Goal: Task Accomplishment & Management: Use online tool/utility

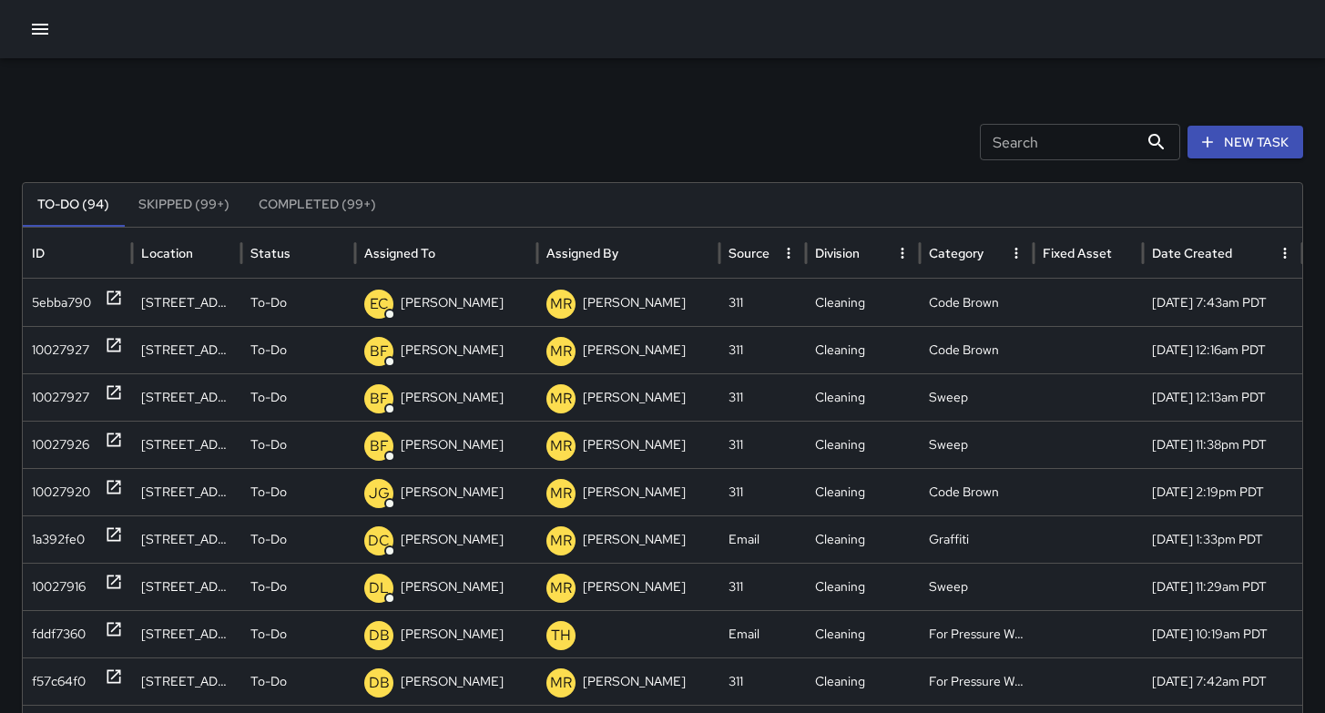
click at [48, 33] on icon "button" at bounding box center [40, 29] width 22 height 22
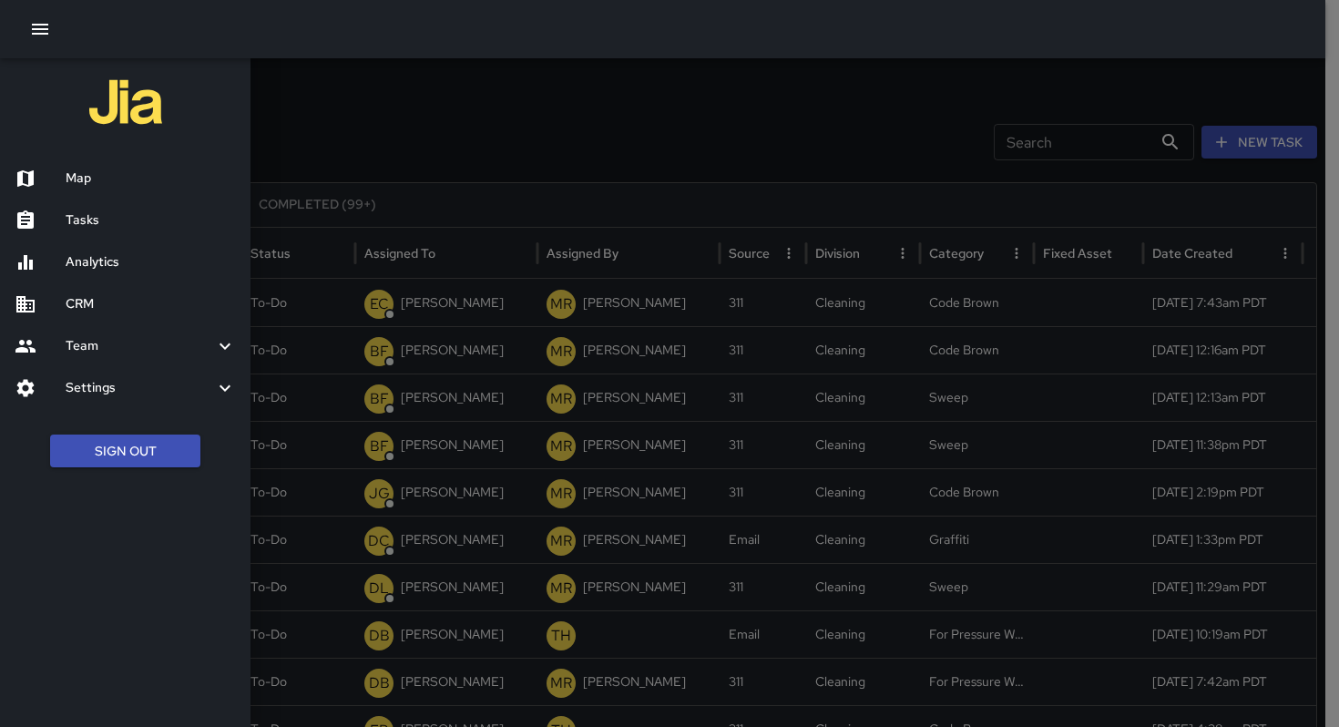
click at [122, 450] on button "Sign Out" at bounding box center [125, 452] width 150 height 34
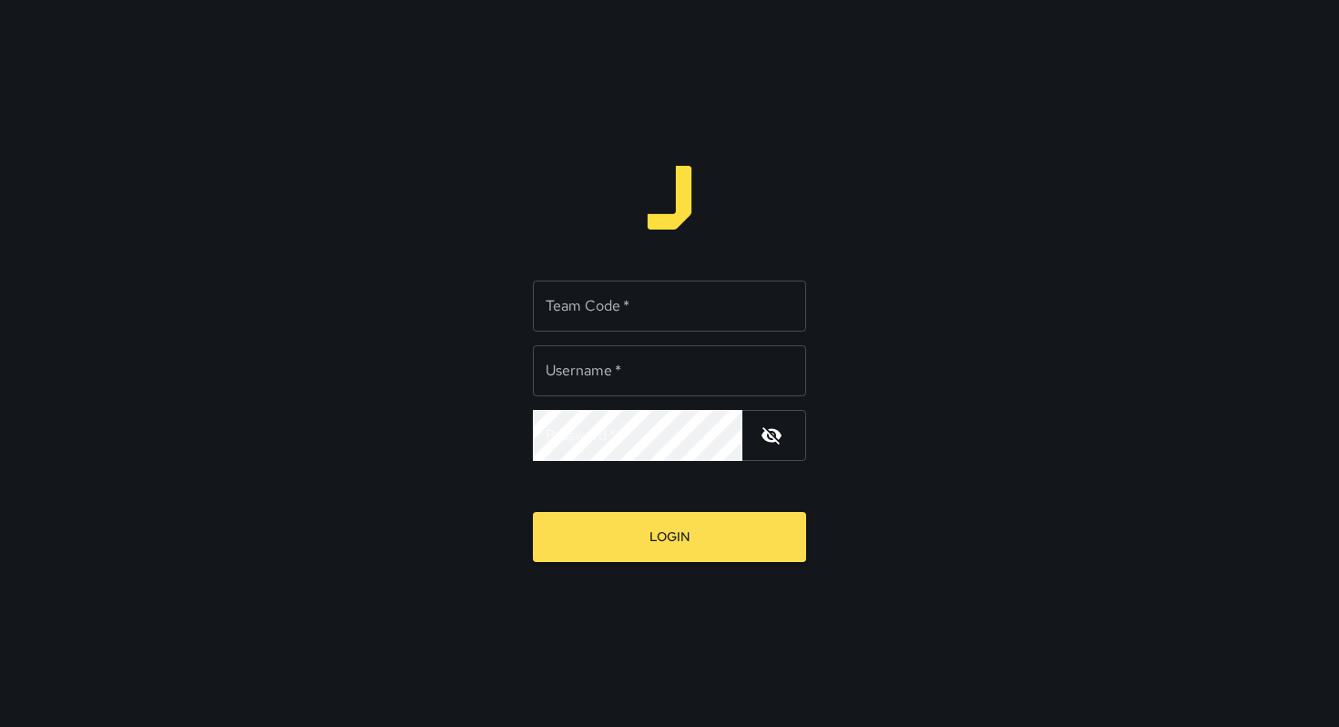
click at [568, 297] on input "Team Code   *" at bounding box center [669, 306] width 273 height 51
type input "*******"
click at [594, 317] on input "Team Code   *" at bounding box center [669, 306] width 273 height 51
type input "*******"
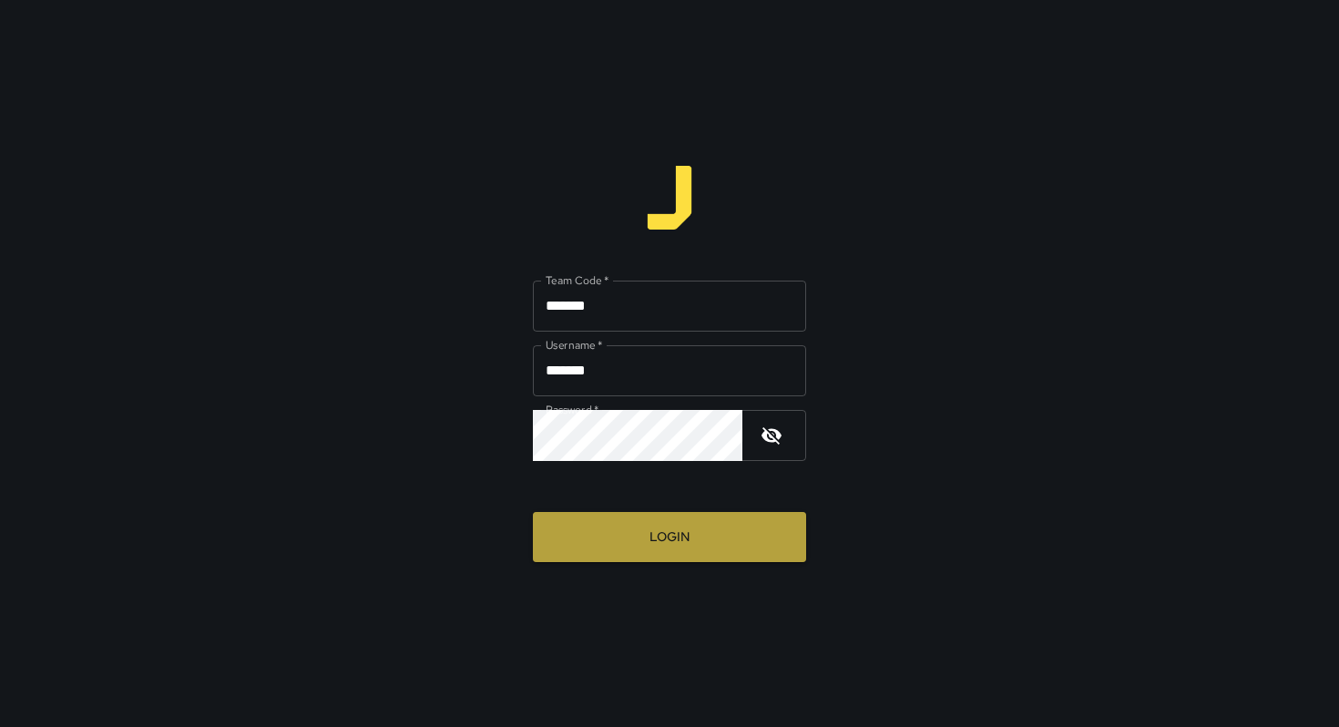
click at [609, 540] on button "Login" at bounding box center [669, 537] width 273 height 50
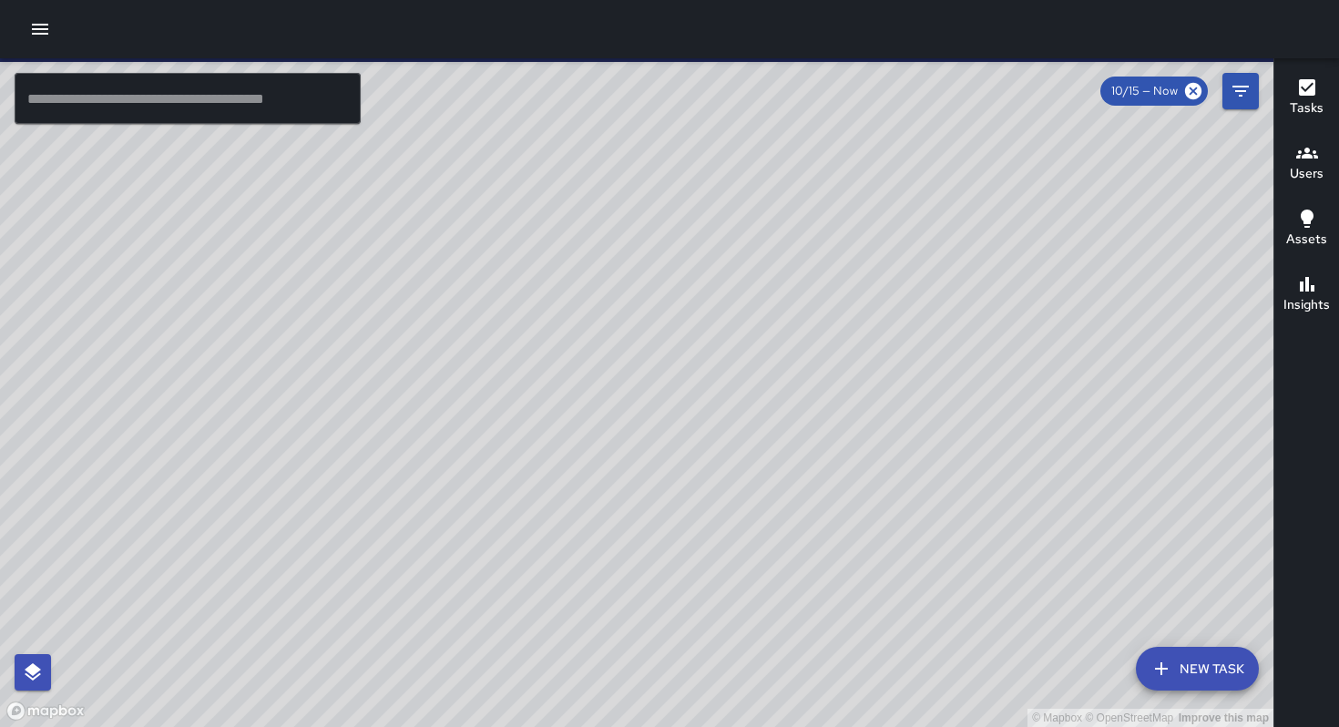
click at [36, 31] on icon "button" at bounding box center [40, 29] width 22 height 22
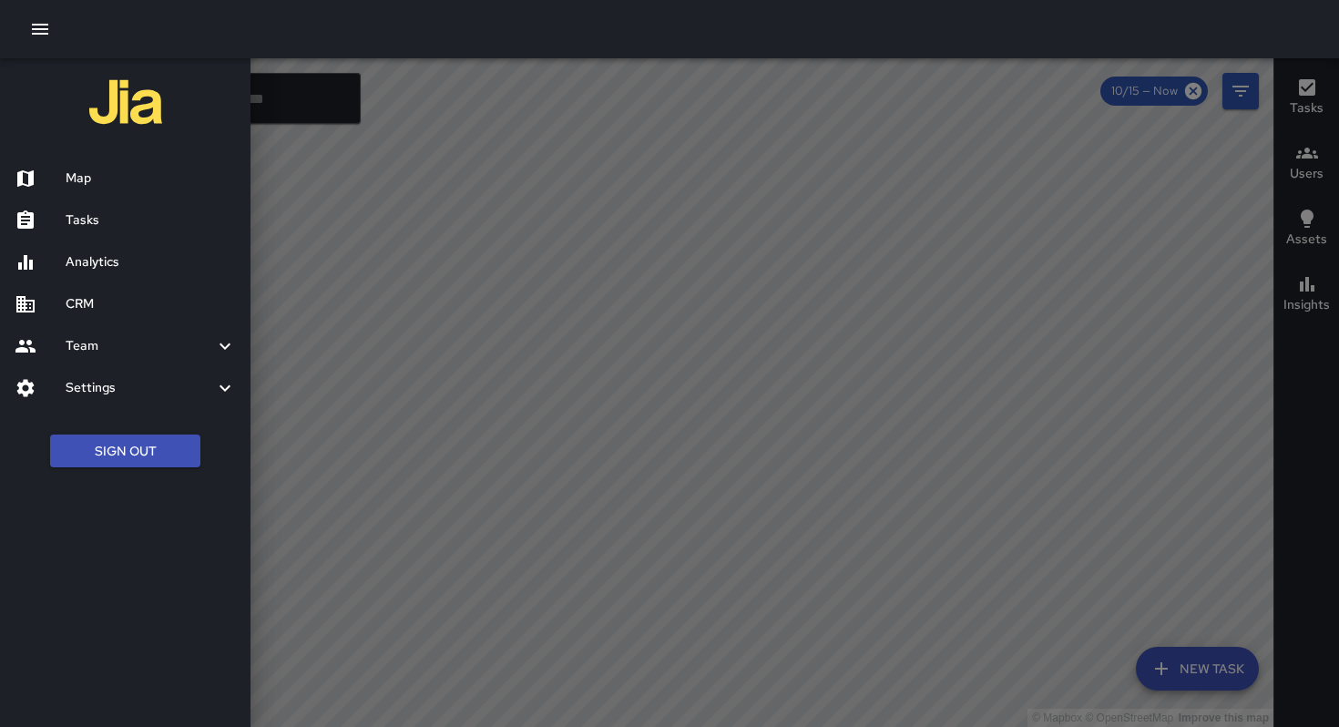
click at [105, 347] on h6 "Team" at bounding box center [140, 346] width 148 height 20
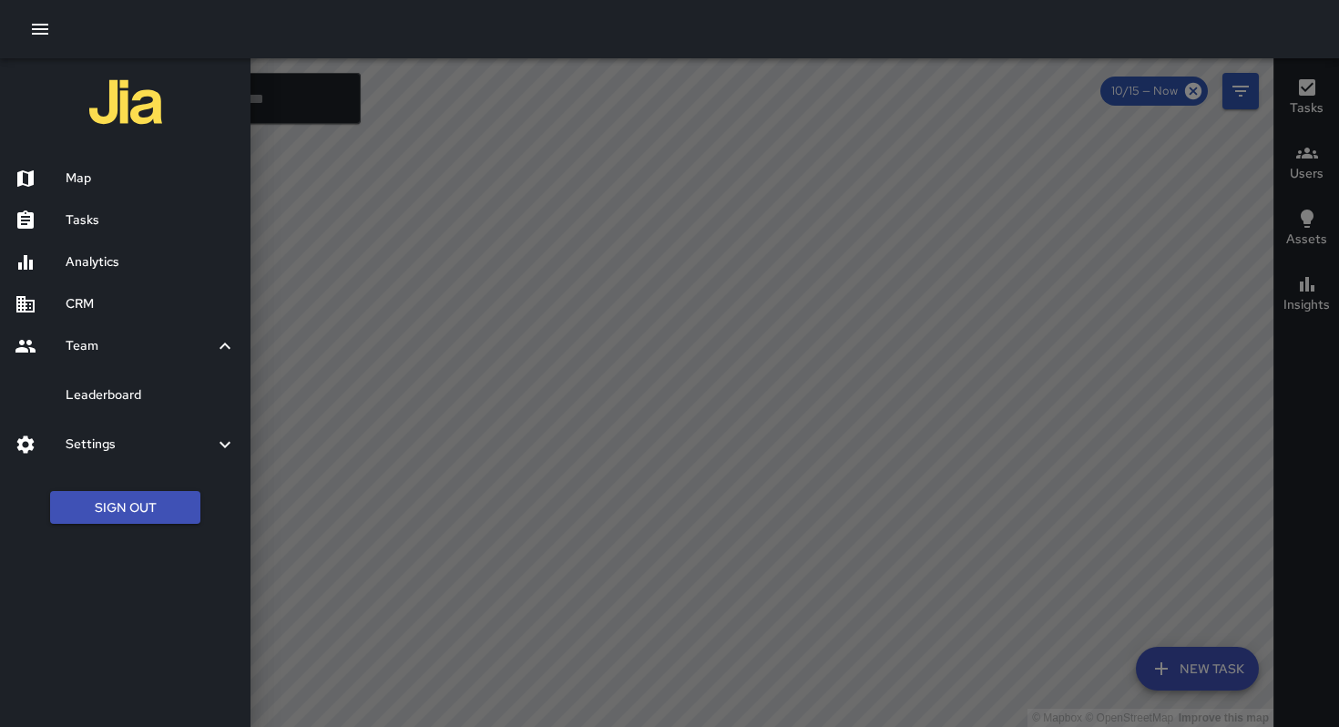
click at [116, 404] on h6 "Leaderboard" at bounding box center [151, 395] width 170 height 20
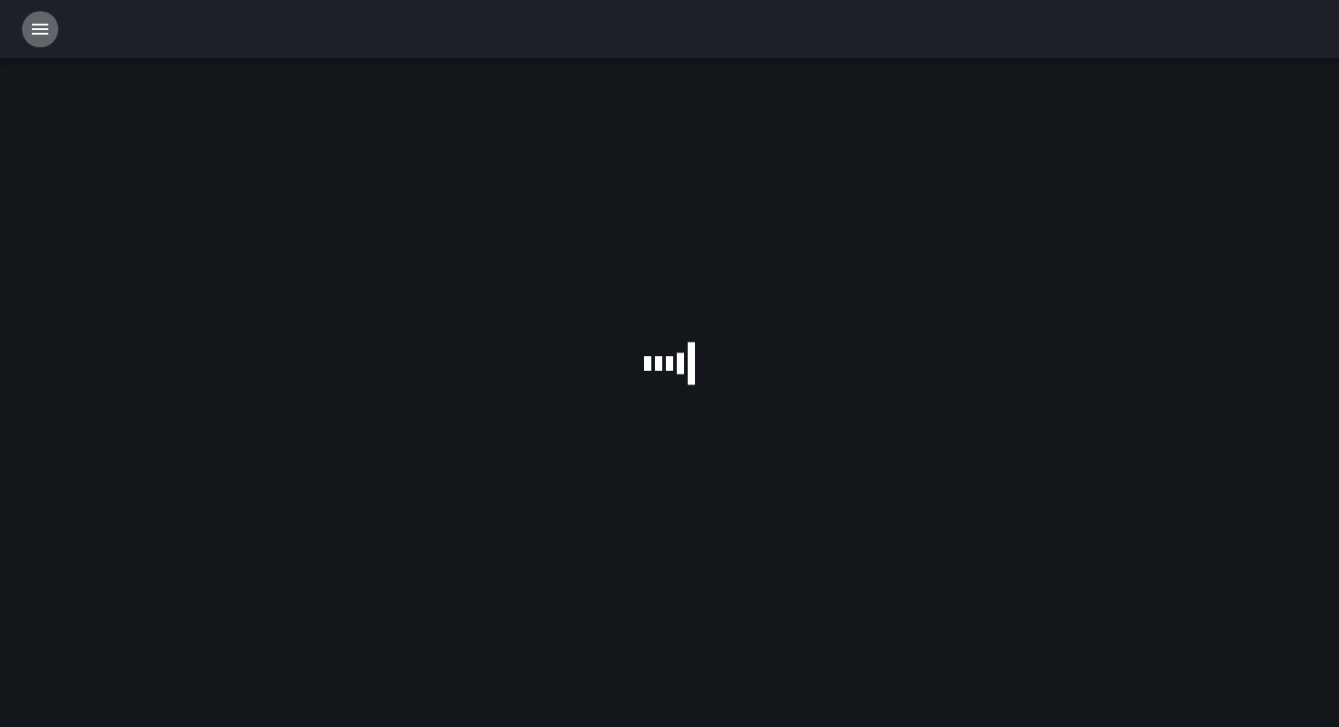
click at [43, 33] on icon "button" at bounding box center [40, 29] width 16 height 11
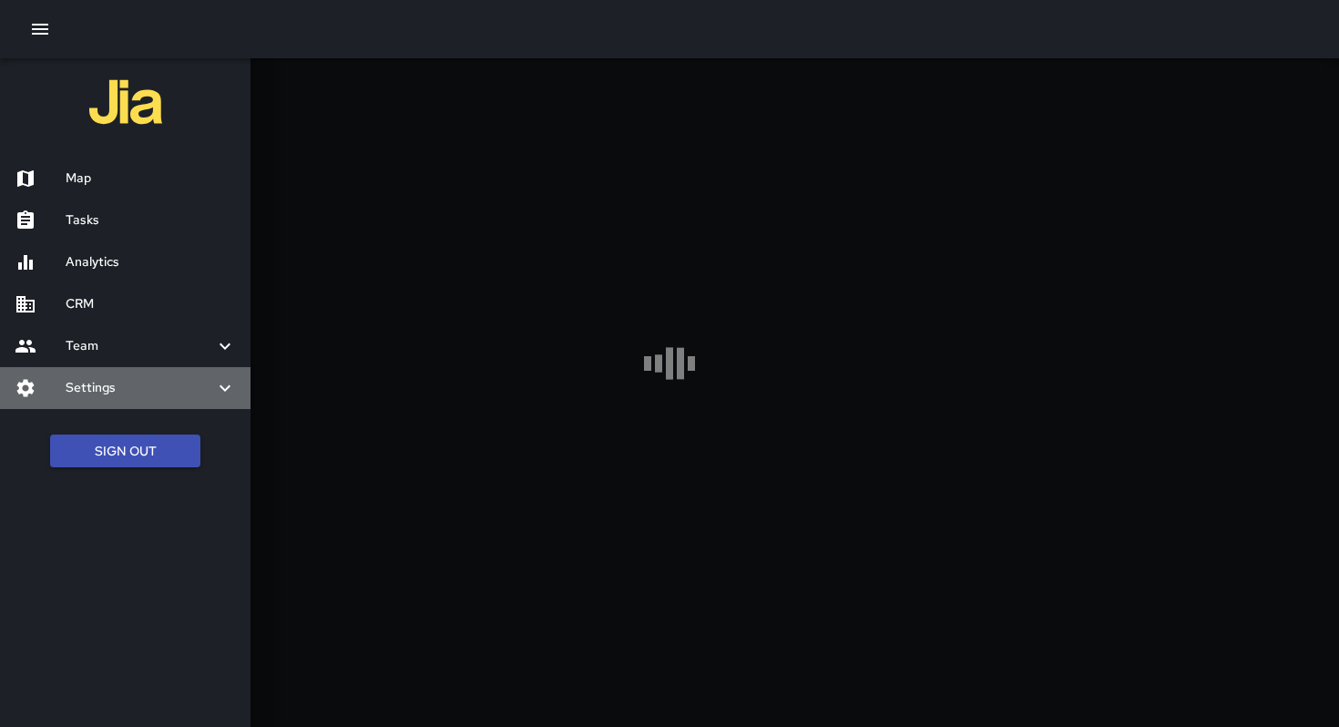
click at [87, 386] on h6 "Settings" at bounding box center [140, 388] width 148 height 20
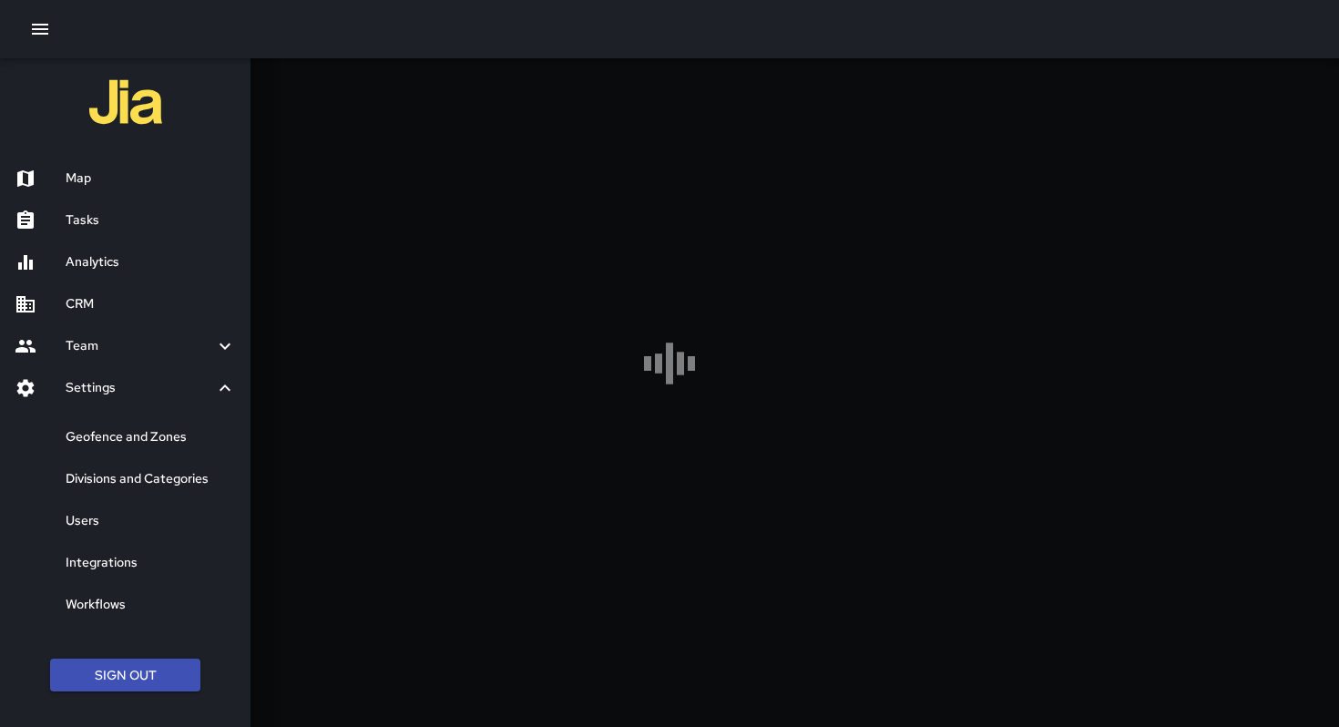
click at [111, 522] on h6 "Users" at bounding box center [151, 521] width 170 height 20
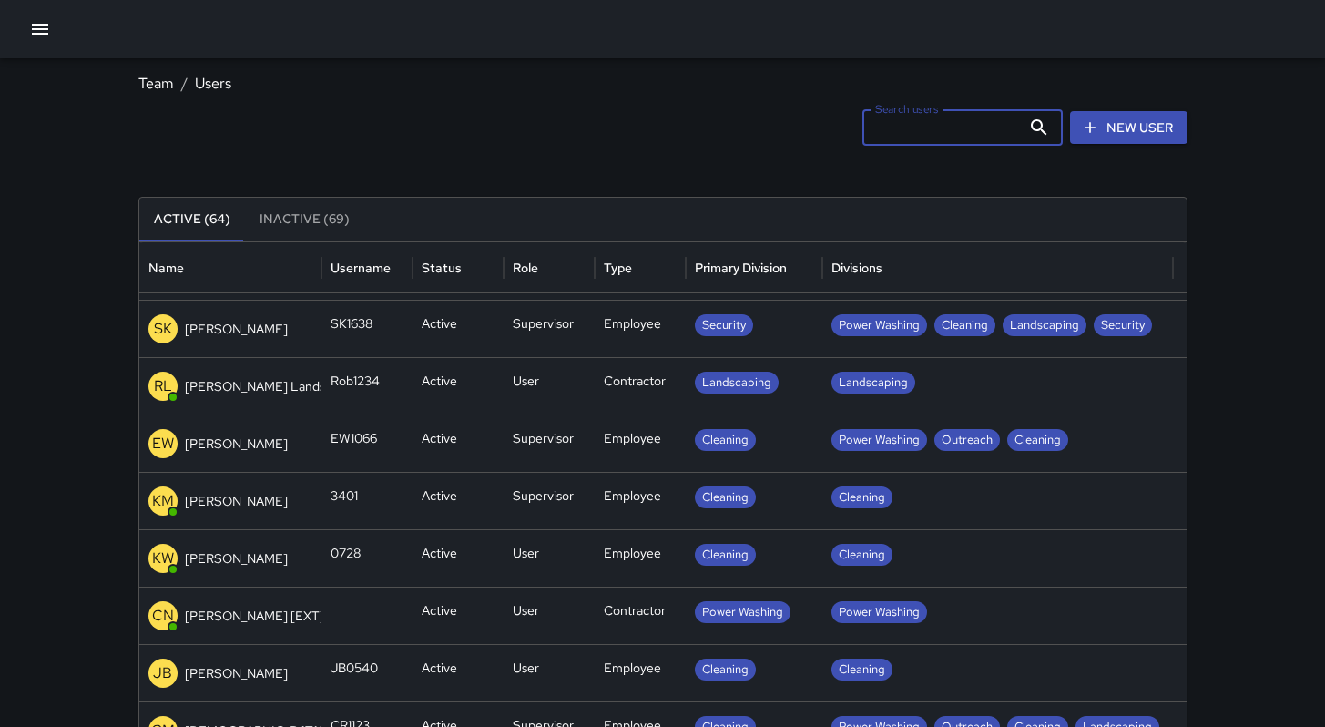
click at [895, 125] on input "Search users" at bounding box center [942, 127] width 159 height 36
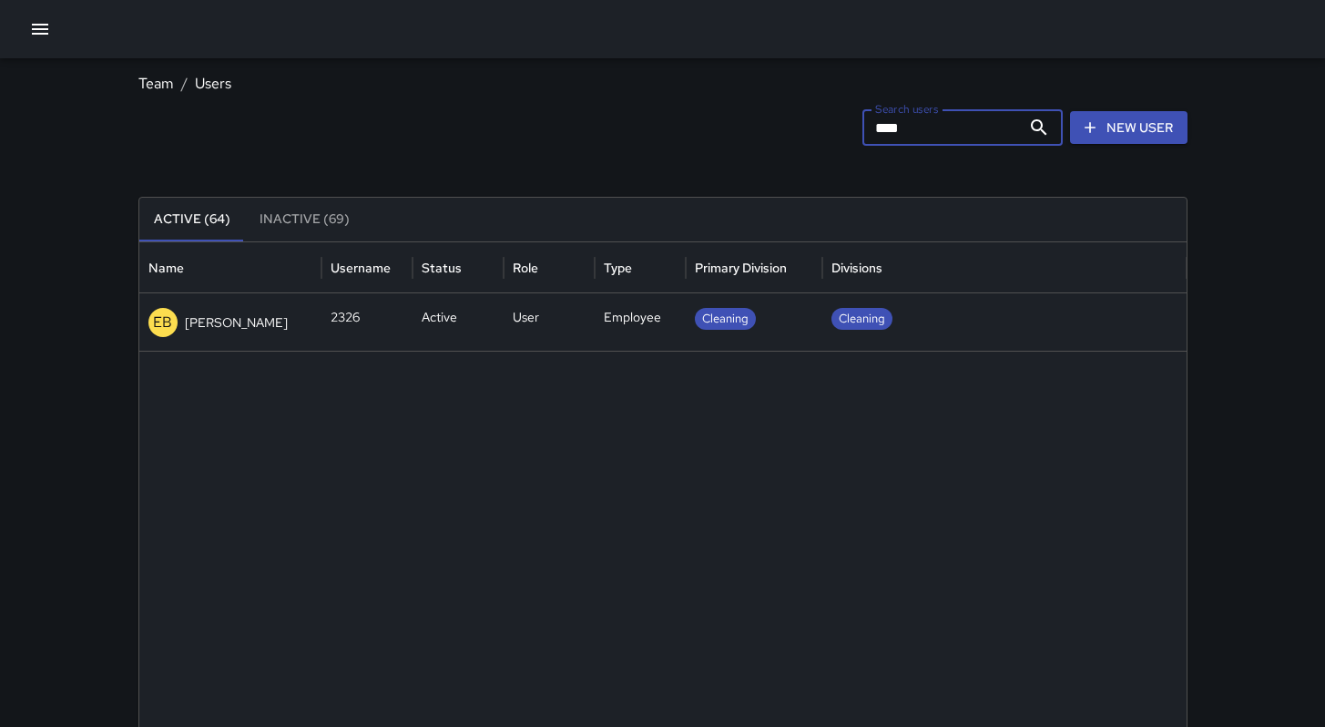
type input "****"
click at [266, 312] on div "EB Eddie Ballestros" at bounding box center [230, 322] width 164 height 29
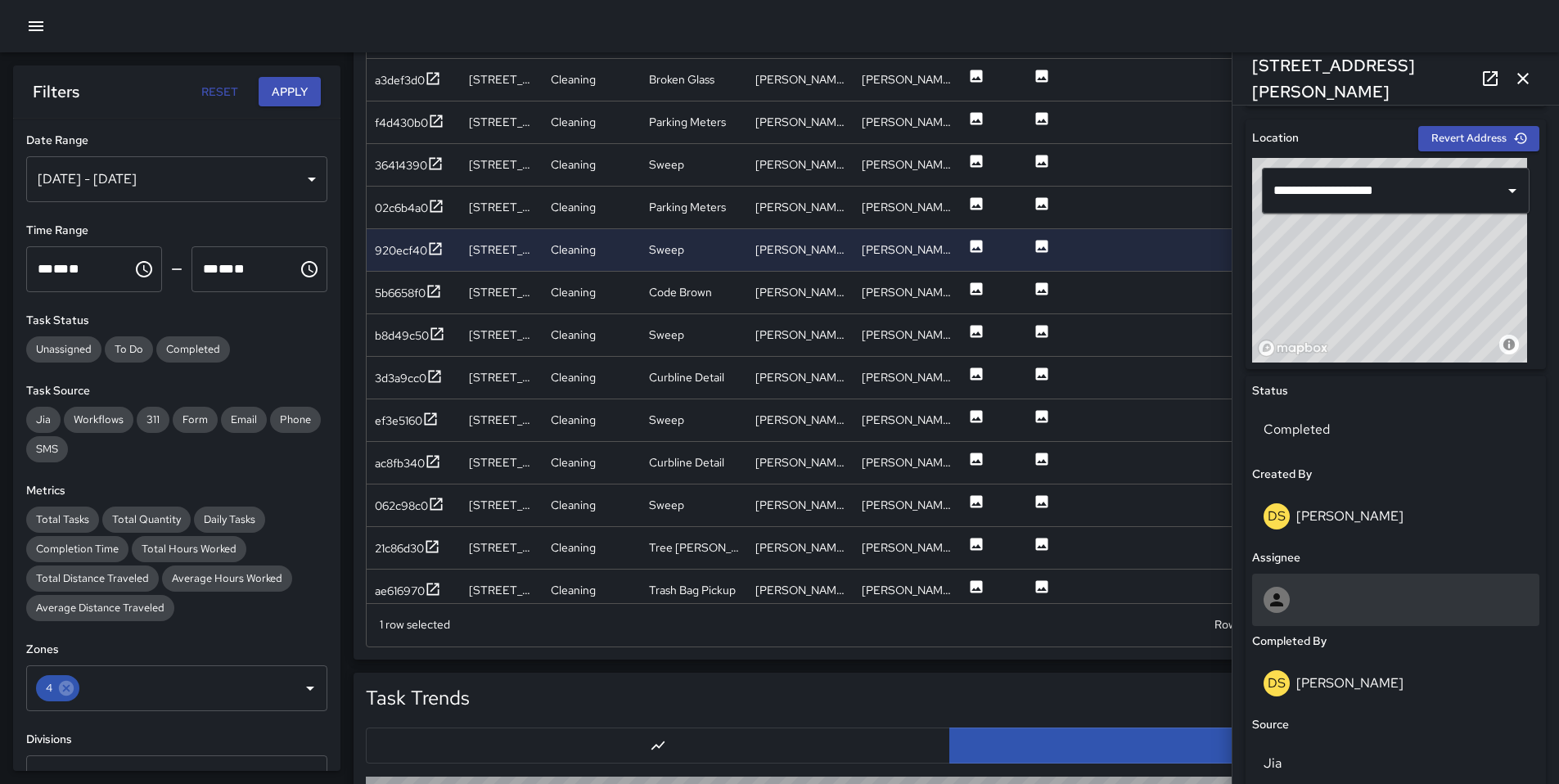
scroll to position [679, 0]
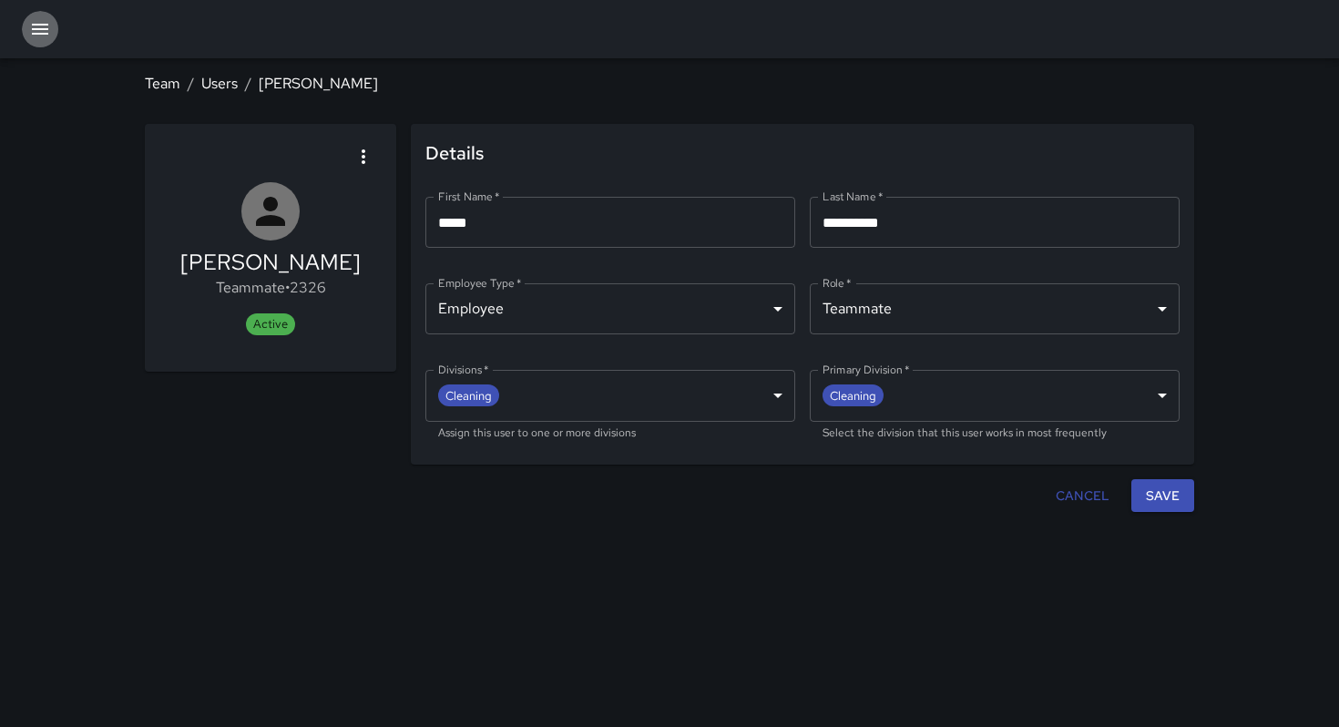
click at [44, 40] on button "button" at bounding box center [40, 29] width 36 height 36
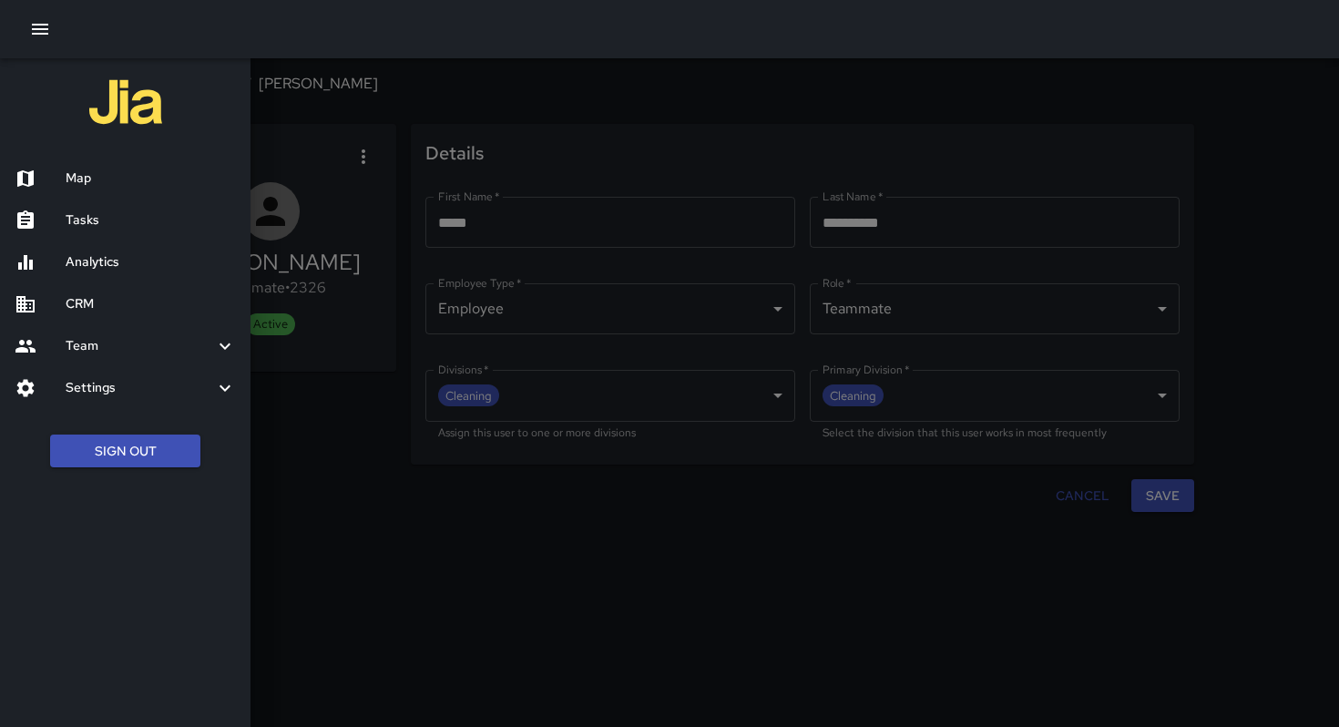
click at [67, 209] on div "Tasks" at bounding box center [125, 221] width 251 height 42
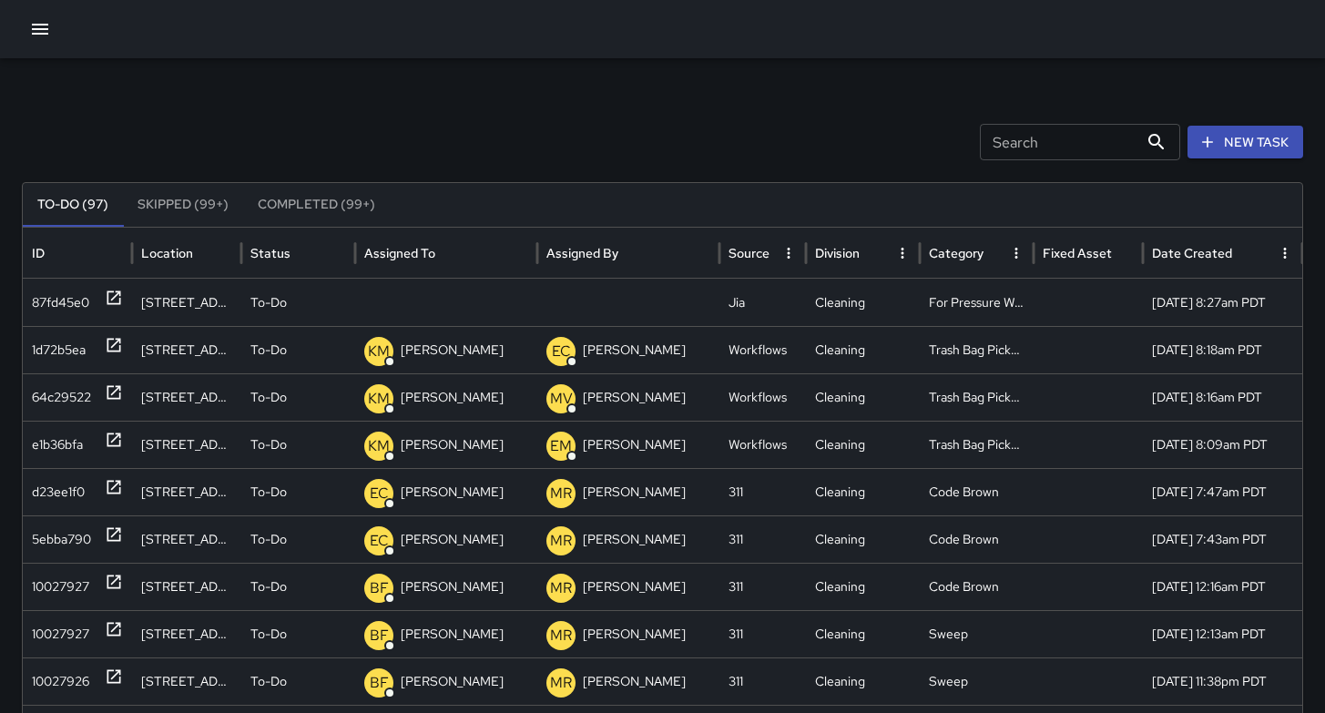
click at [1064, 144] on input "Search" at bounding box center [1059, 142] width 159 height 36
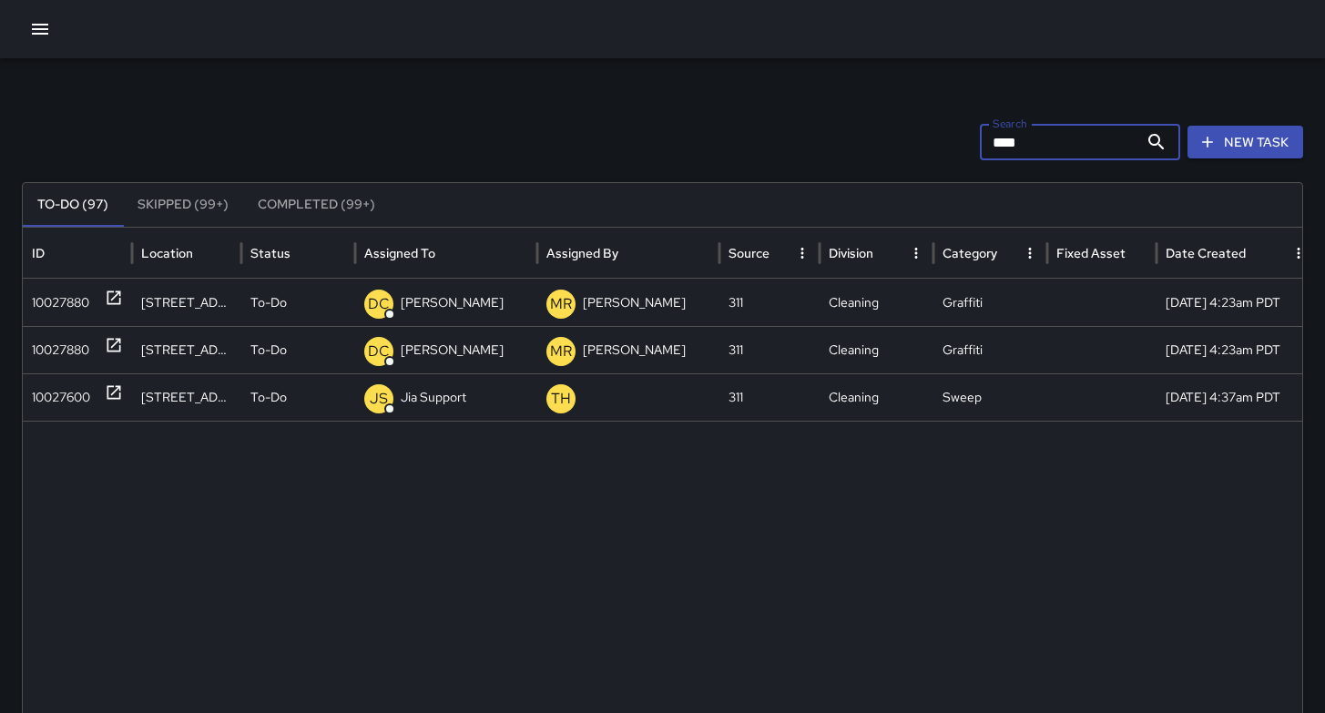
type input "****"
click at [1248, 147] on button "New Task" at bounding box center [1246, 143] width 116 height 34
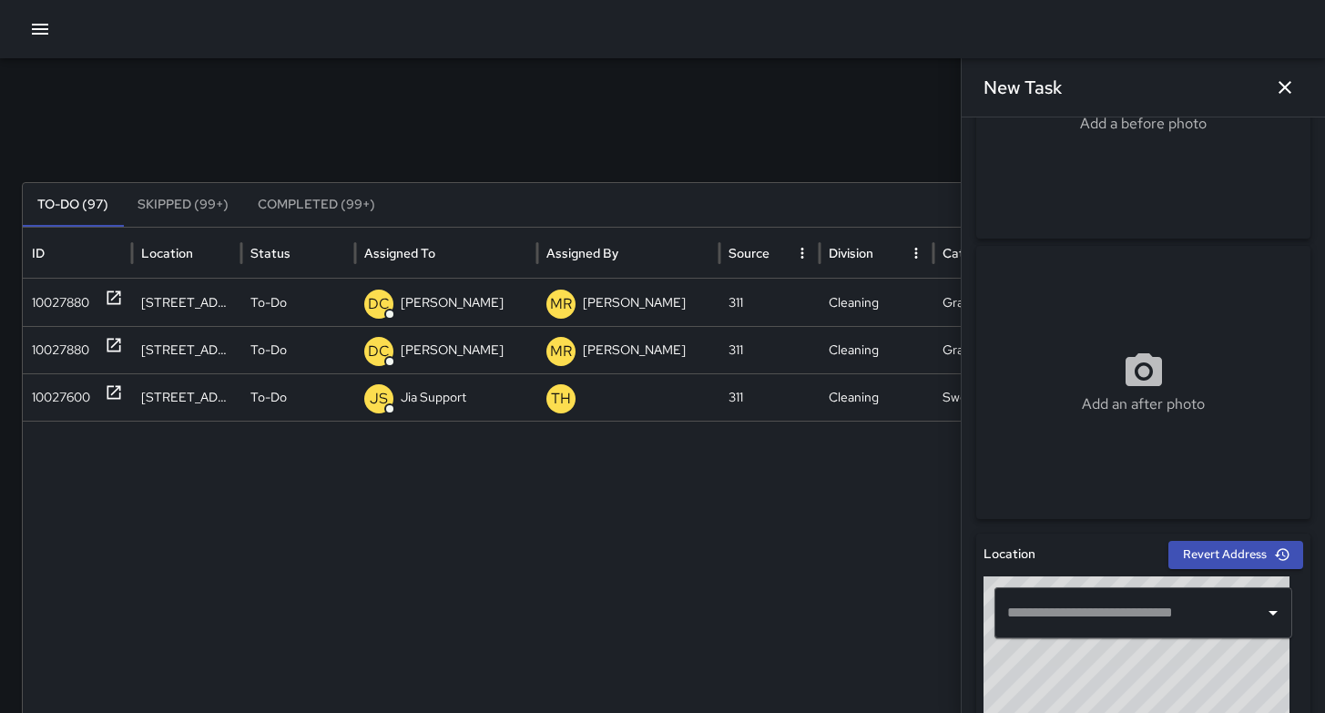
scroll to position [354, 0]
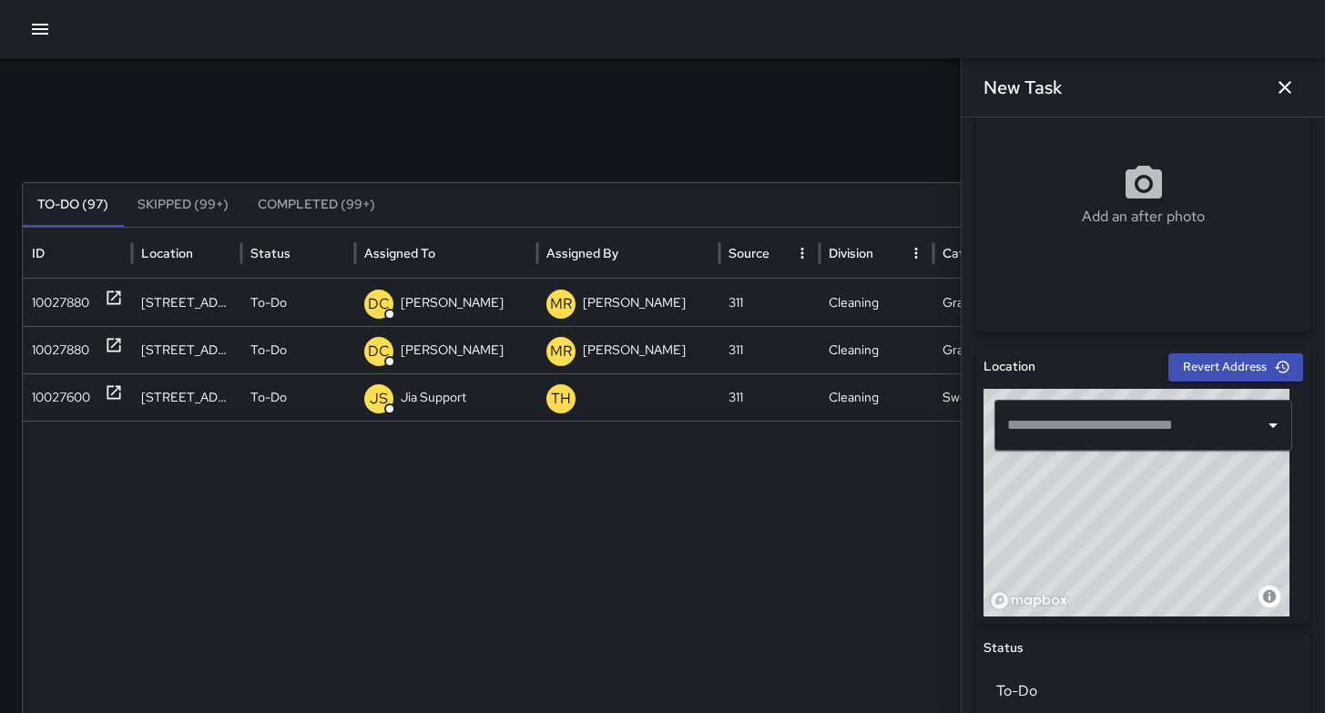
click at [1094, 434] on input "text" at bounding box center [1130, 425] width 254 height 35
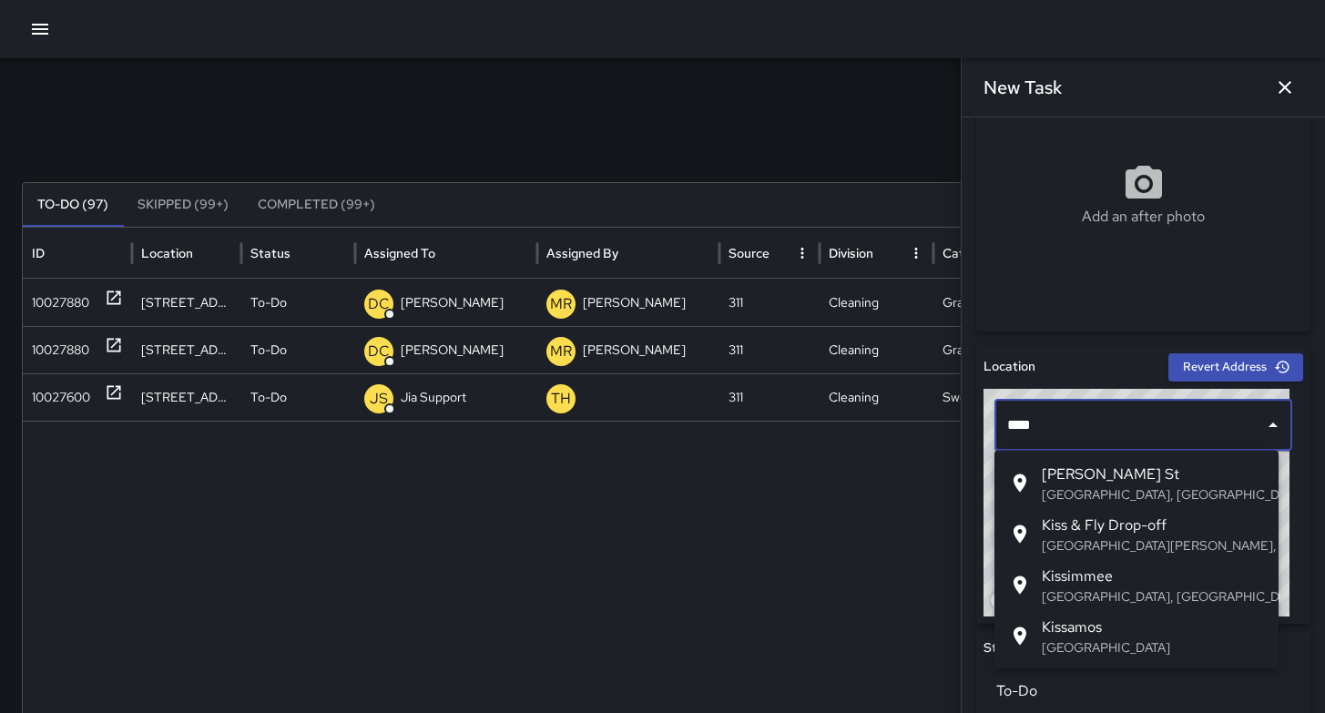
click at [1100, 477] on span "Kissling St" at bounding box center [1153, 475] width 222 height 22
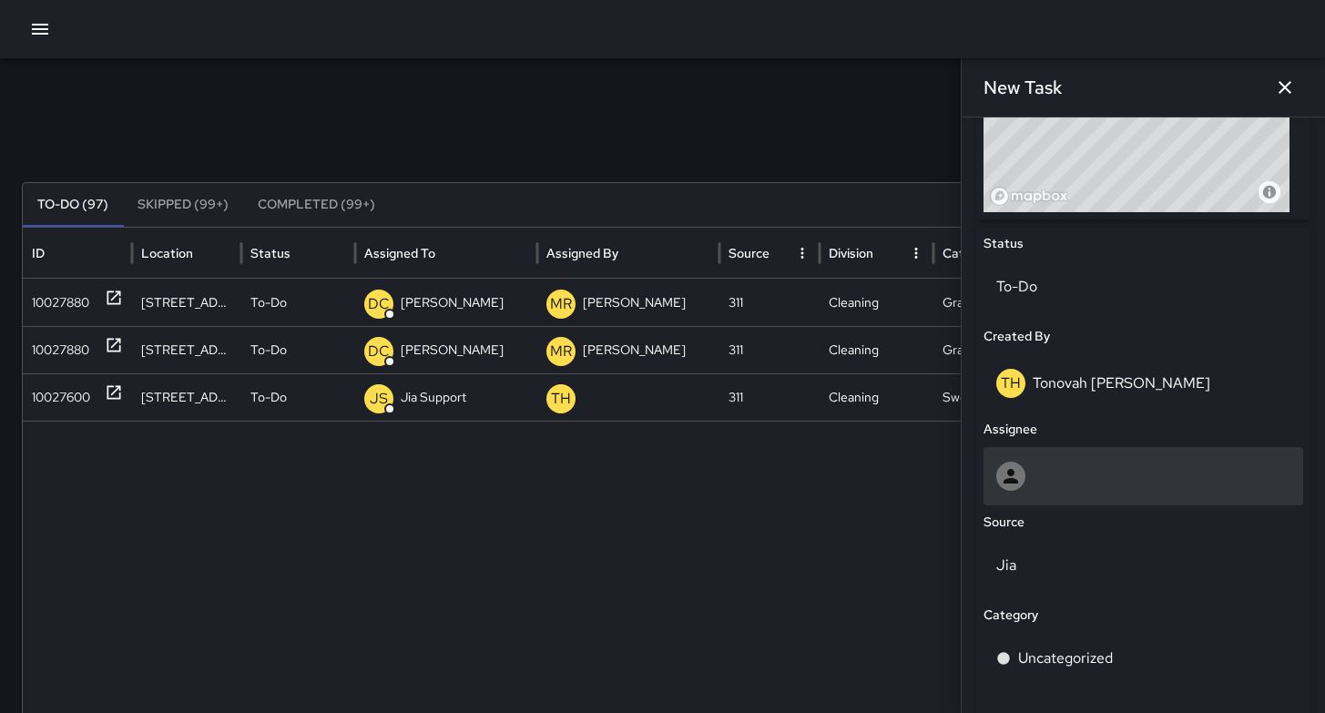
scroll to position [761, 0]
type input "**********"
click at [1099, 486] on div at bounding box center [1144, 474] width 294 height 29
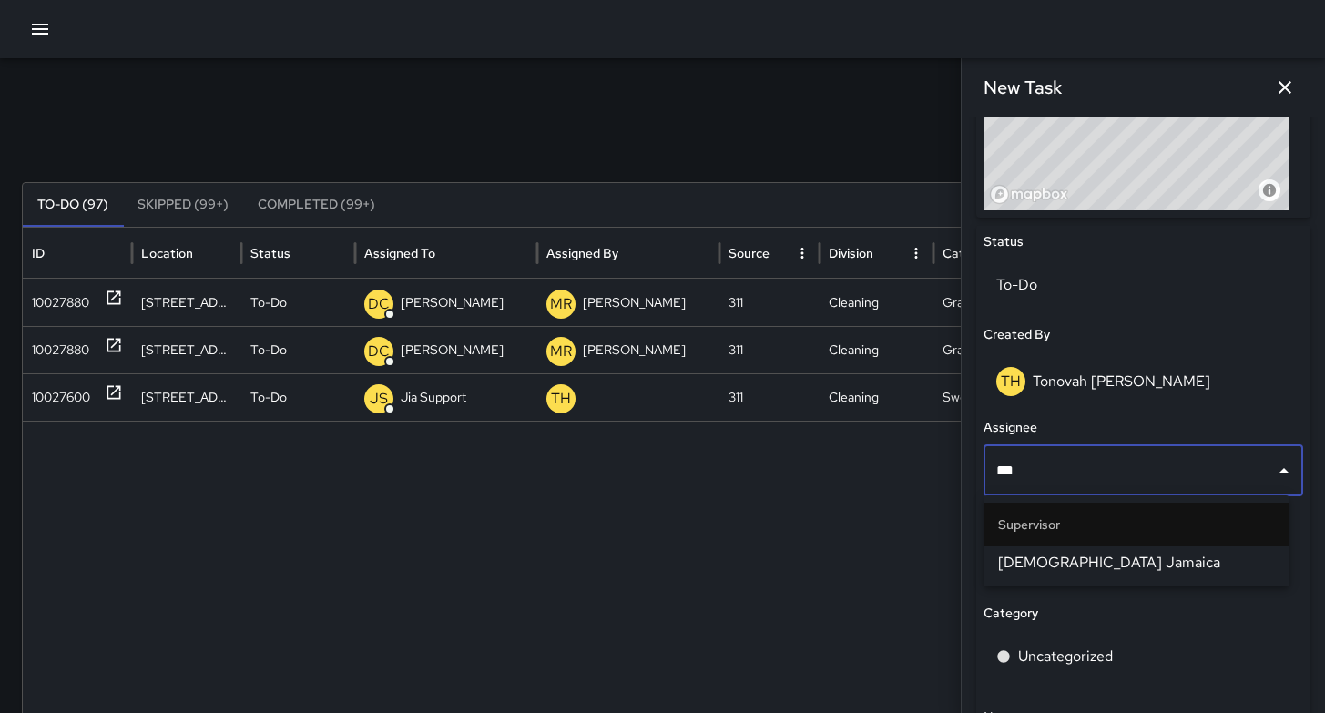
type input "****"
click at [1101, 568] on span "Jesus Jamaica" at bounding box center [1136, 563] width 277 height 22
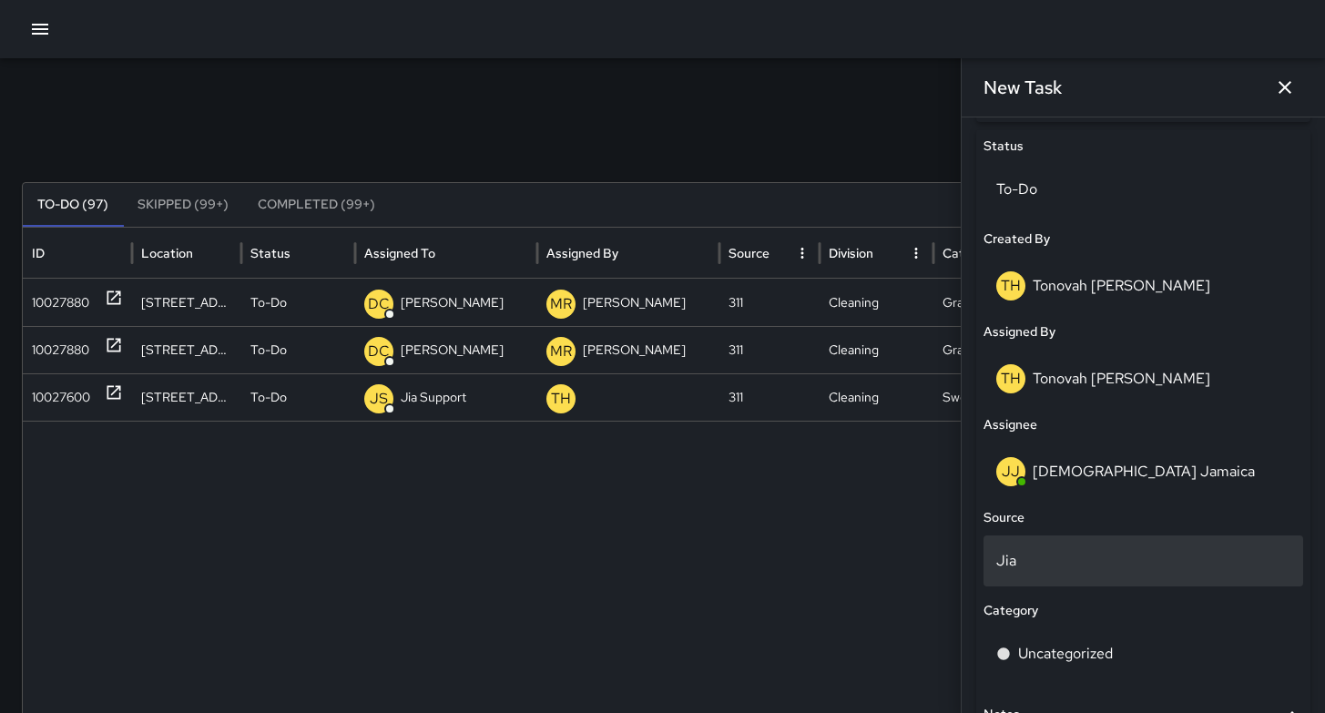
scroll to position [1039, 0]
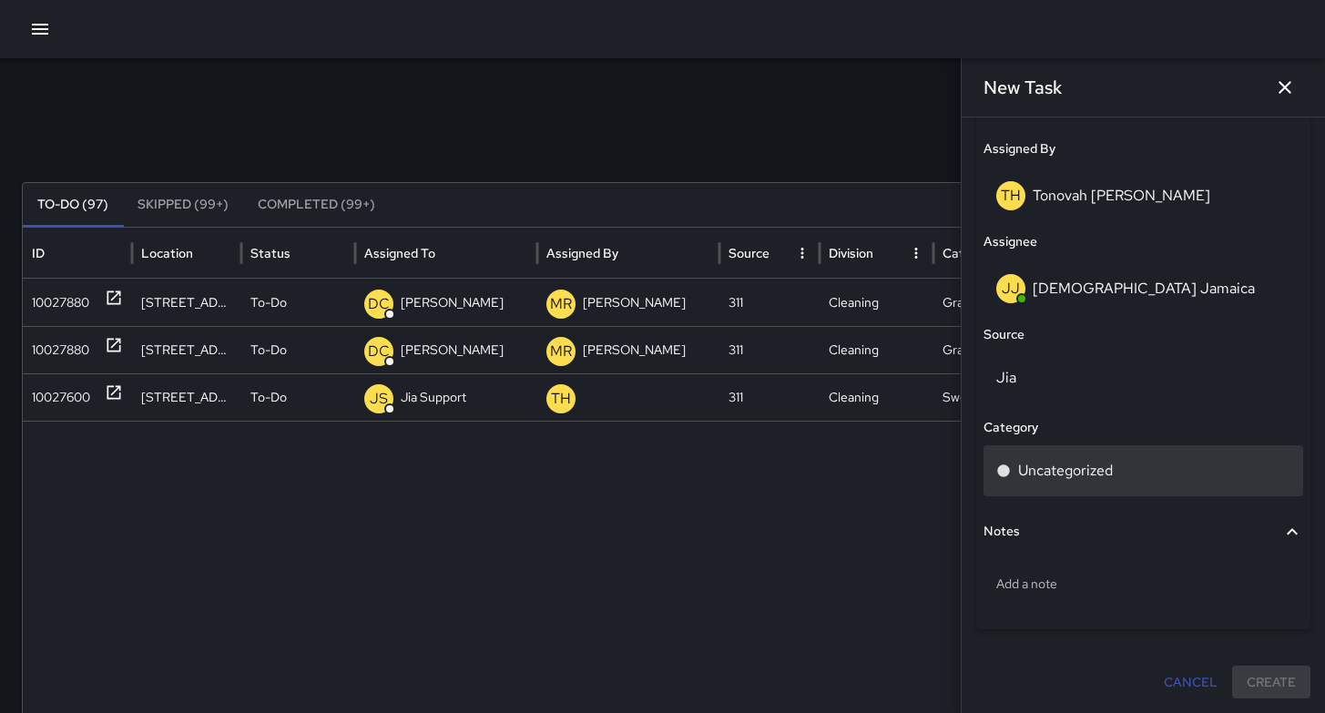
click at [1065, 461] on p "Uncategorized" at bounding box center [1065, 471] width 95 height 22
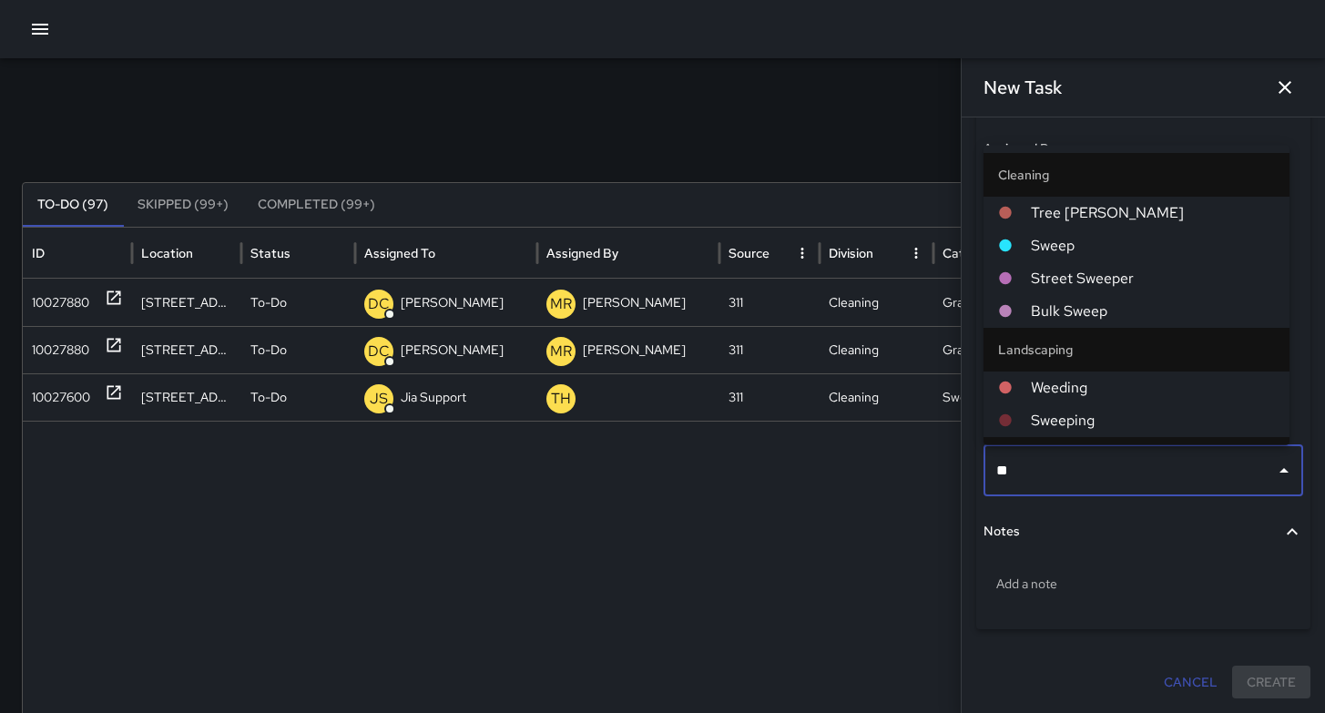
type input "*"
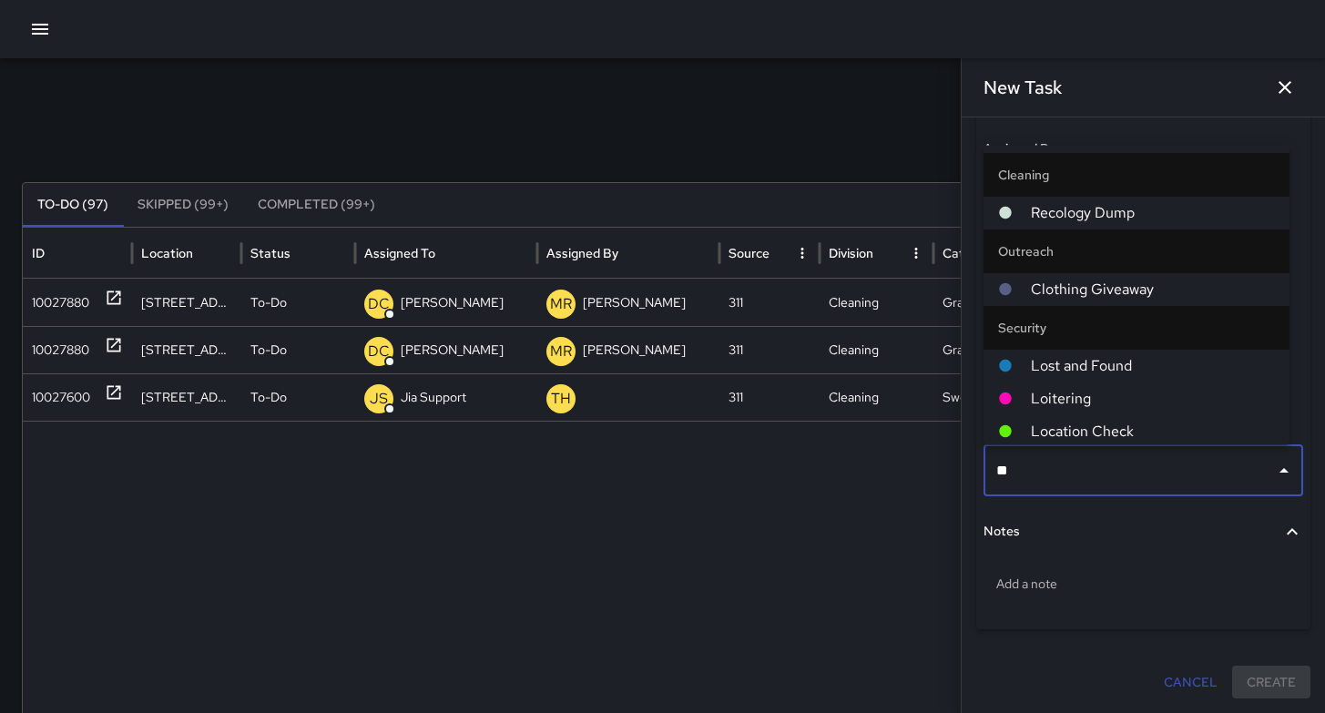
type input "***"
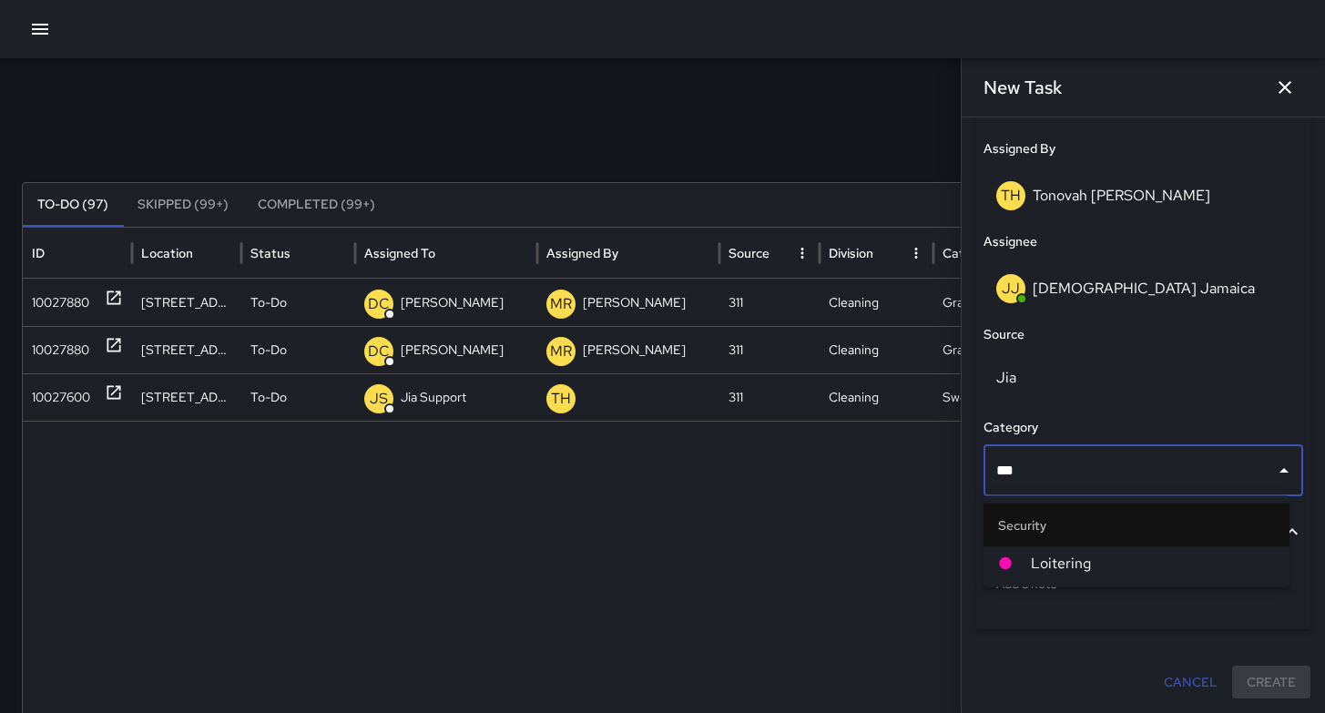
click at [1090, 556] on span "Loitering" at bounding box center [1153, 564] width 244 height 22
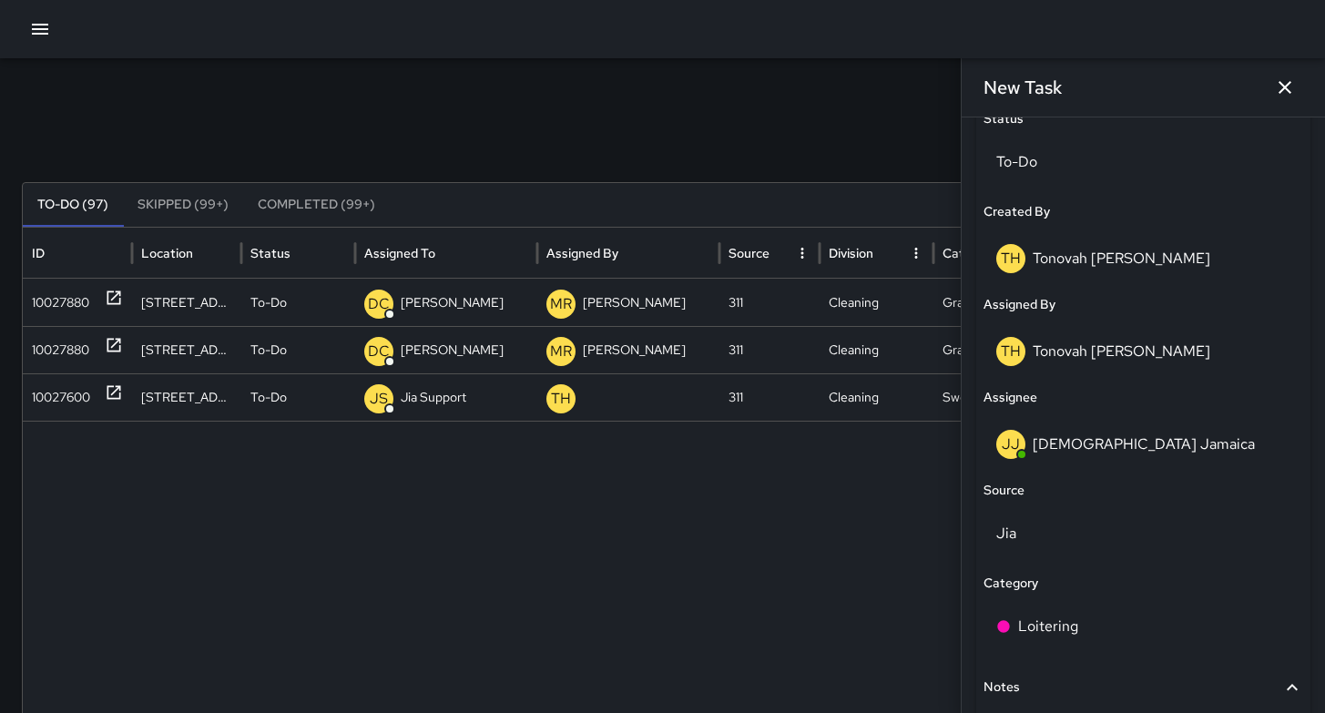
scroll to position [1021, 0]
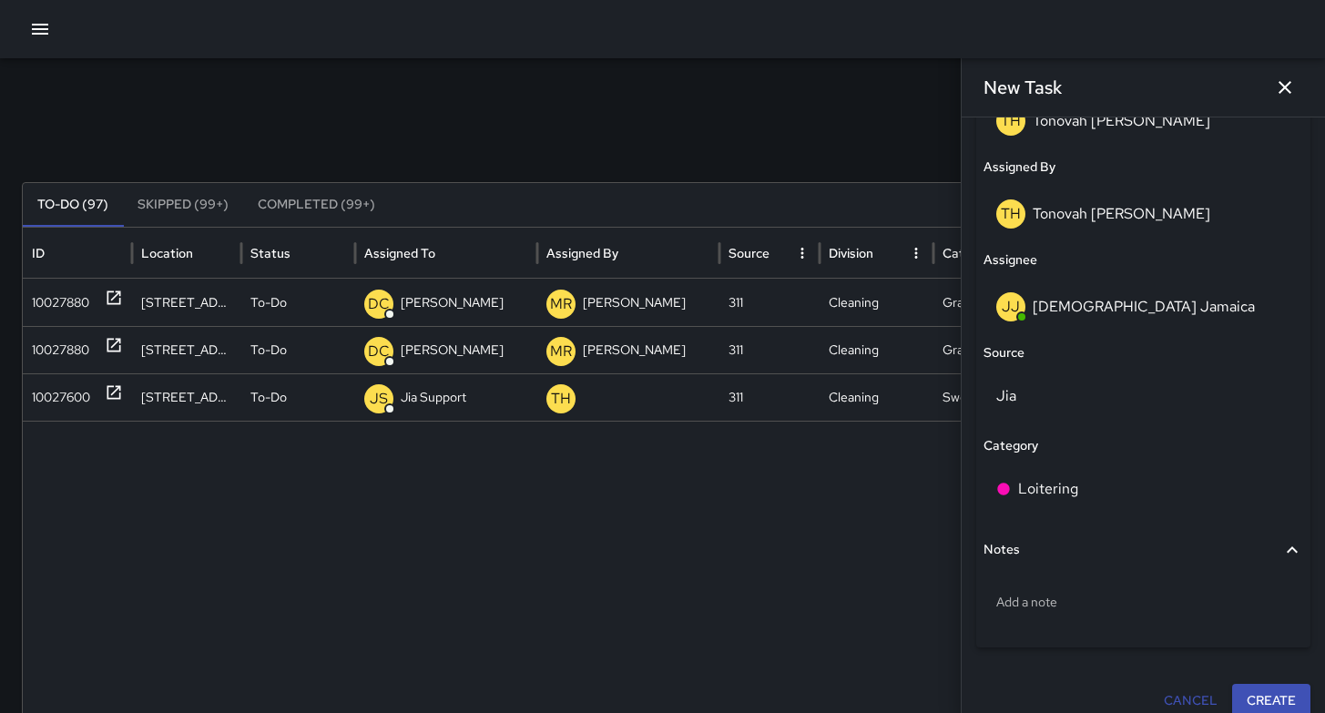
click at [1259, 689] on button "Create" at bounding box center [1272, 701] width 78 height 34
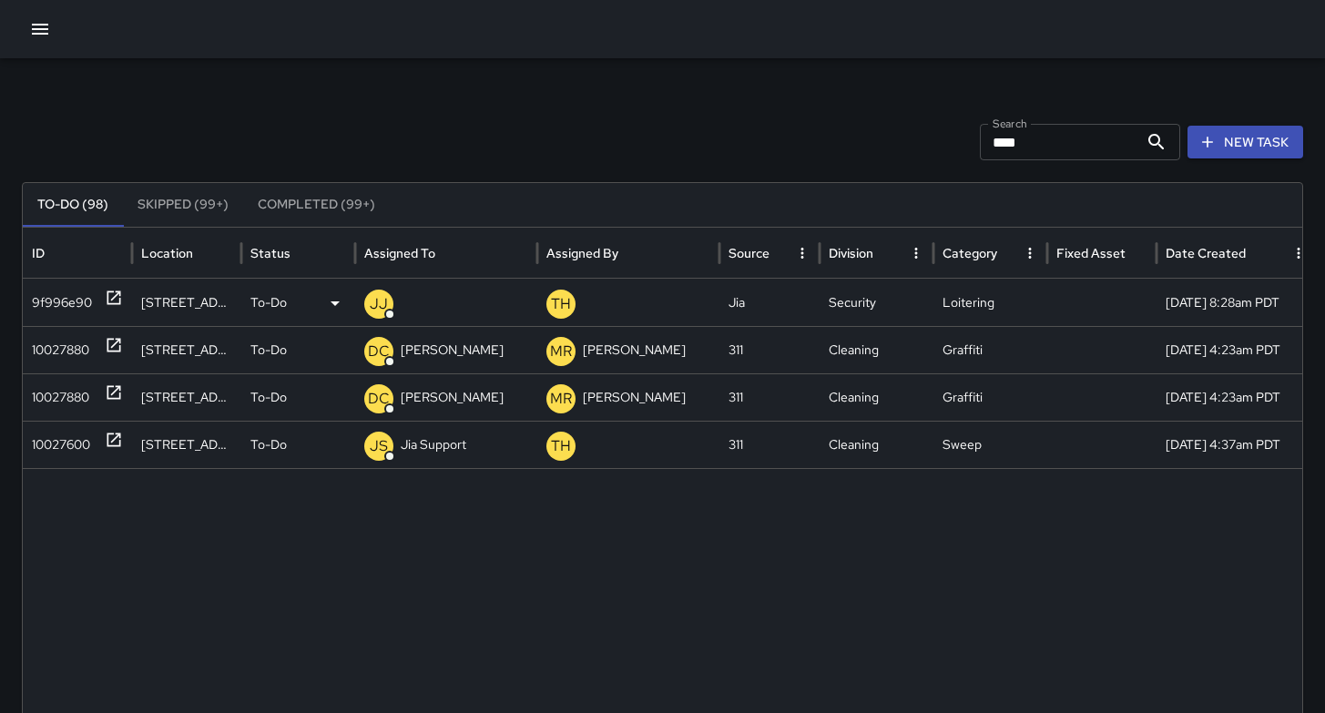
click at [37, 302] on div "9f996e90" at bounding box center [62, 303] width 60 height 46
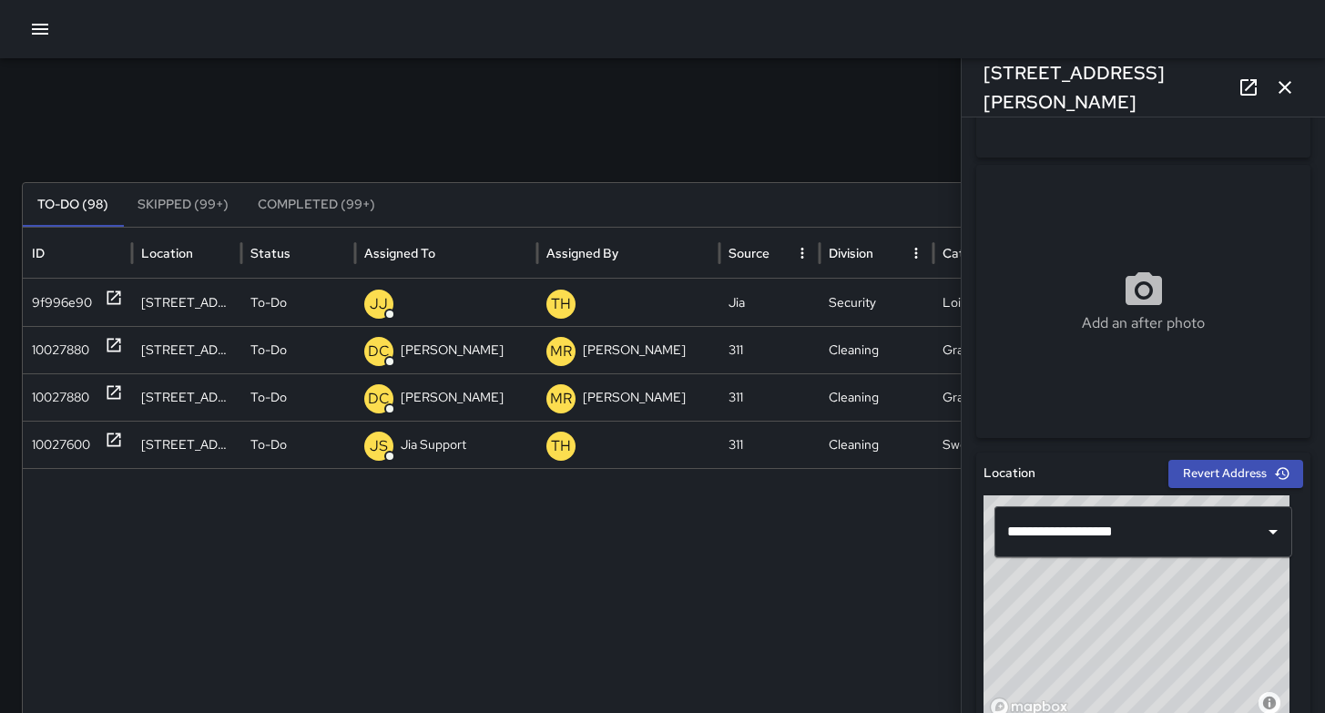
scroll to position [618, 0]
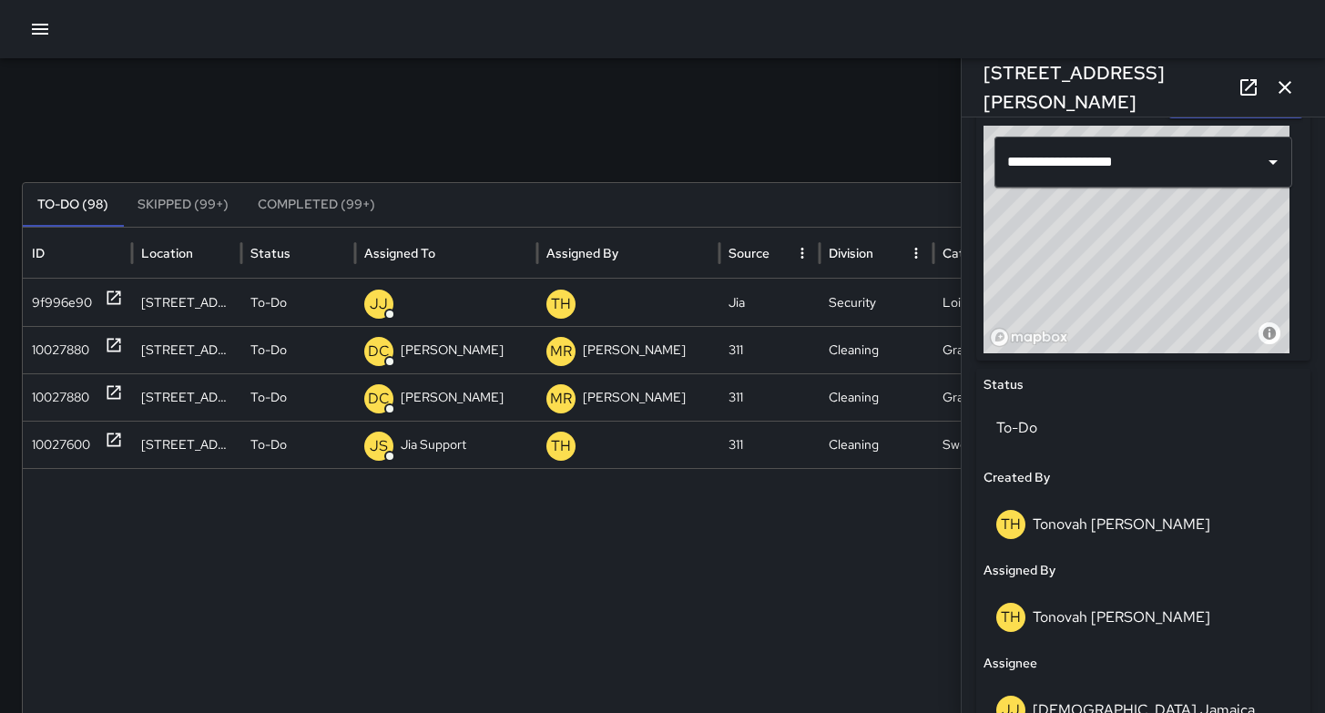
click at [1284, 94] on icon "button" at bounding box center [1285, 88] width 22 height 22
